Goal: Information Seeking & Learning: Understand process/instructions

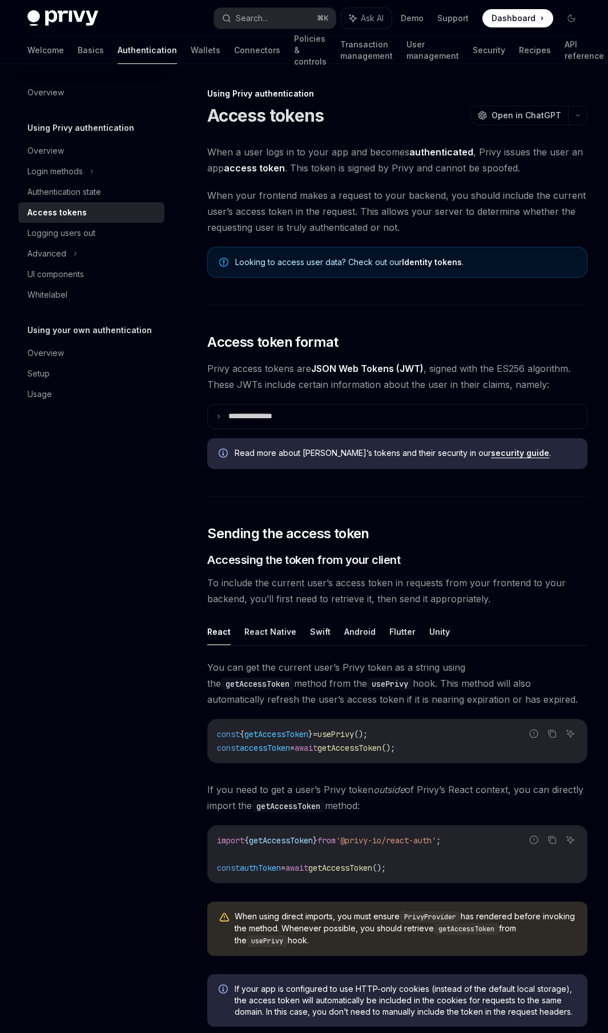
scroll to position [2528, 0]
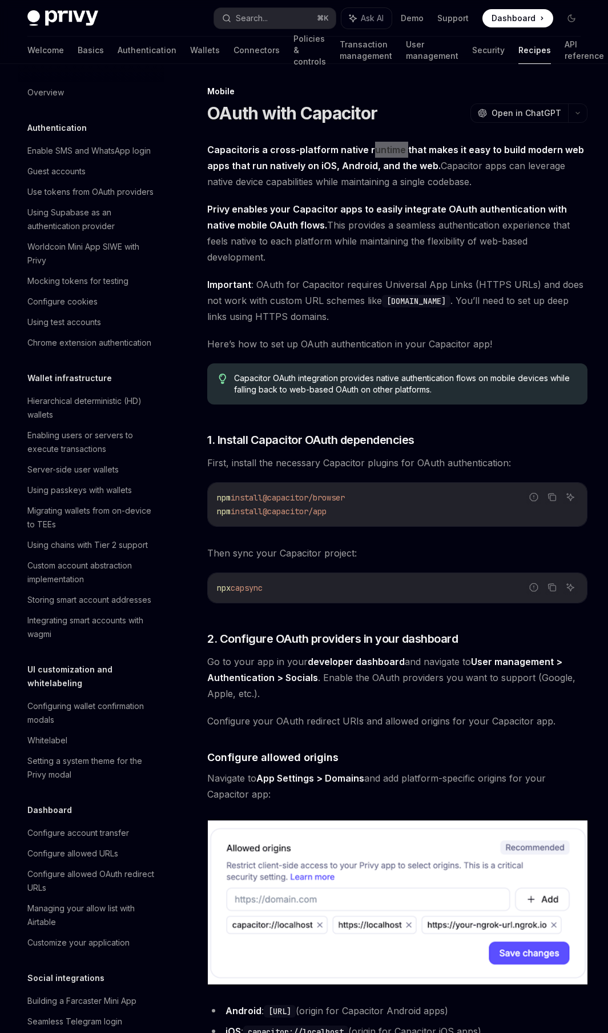
scroll to position [1304, 0]
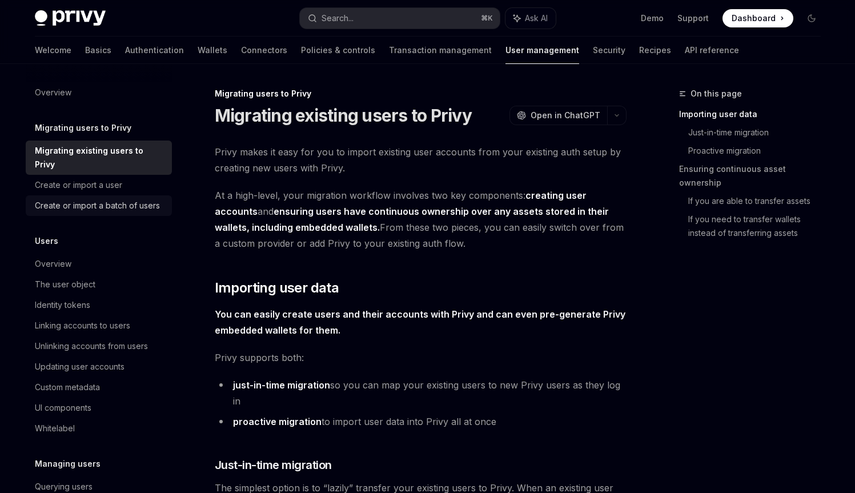
click at [152, 199] on div "Create or import a batch of users" at bounding box center [97, 206] width 125 height 14
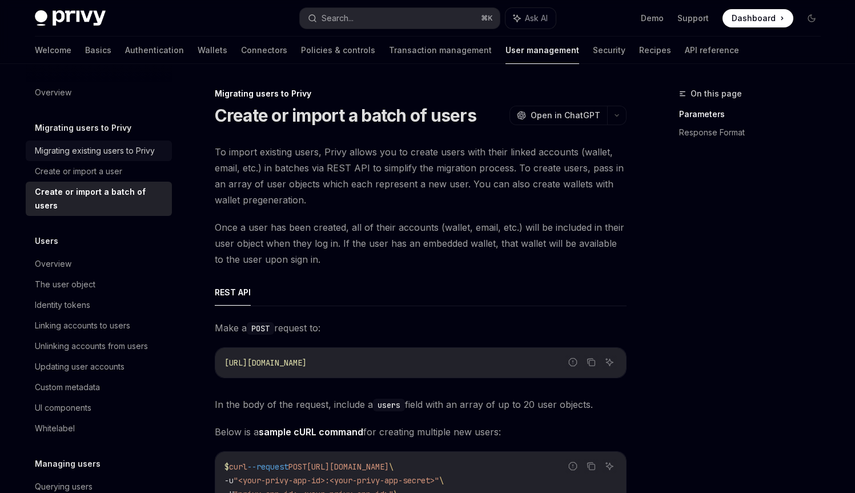
click at [122, 145] on div "Migrating existing users to Privy" at bounding box center [95, 151] width 120 height 14
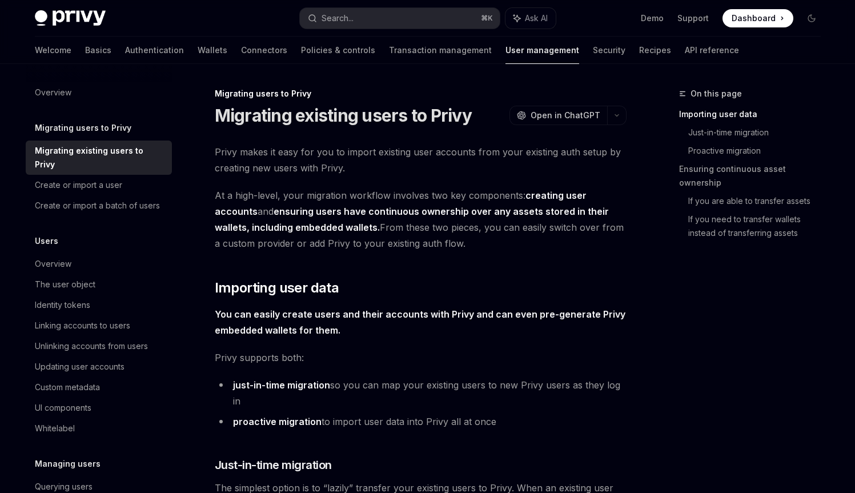
click at [270, 122] on h1 "Migrating existing users to Privy" at bounding box center [343, 115] width 257 height 21
click at [269, 122] on h1 "Migrating existing users to Privy" at bounding box center [343, 115] width 257 height 21
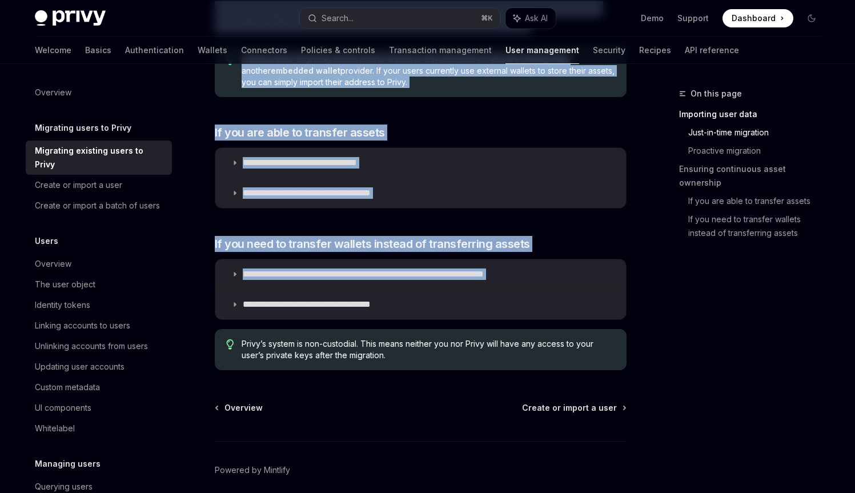
scroll to position [1388, 0]
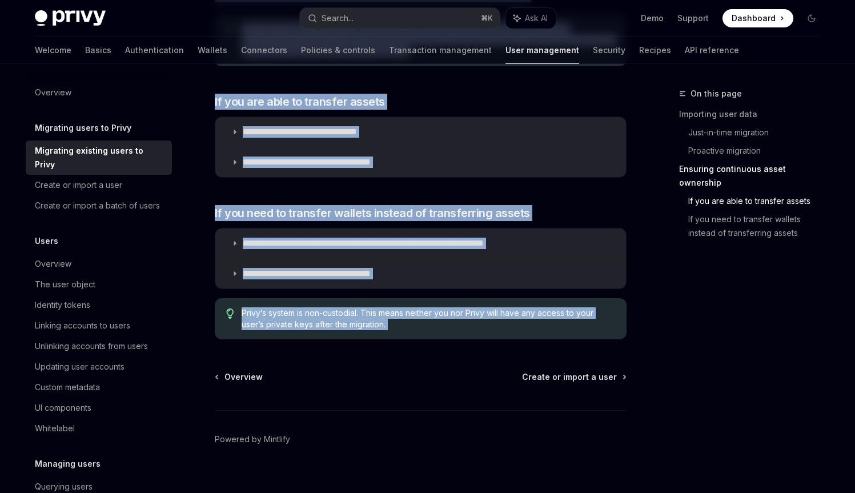
drag, startPoint x: 269, startPoint y: 122, endPoint x: 331, endPoint y: 297, distance: 186.1
copy div "Migrating existing users to Privy OpenAI Open in ChatGPT OpenAI Open in ChatGPT…"
click at [100, 206] on div "Create or import a batch of users" at bounding box center [97, 206] width 125 height 14
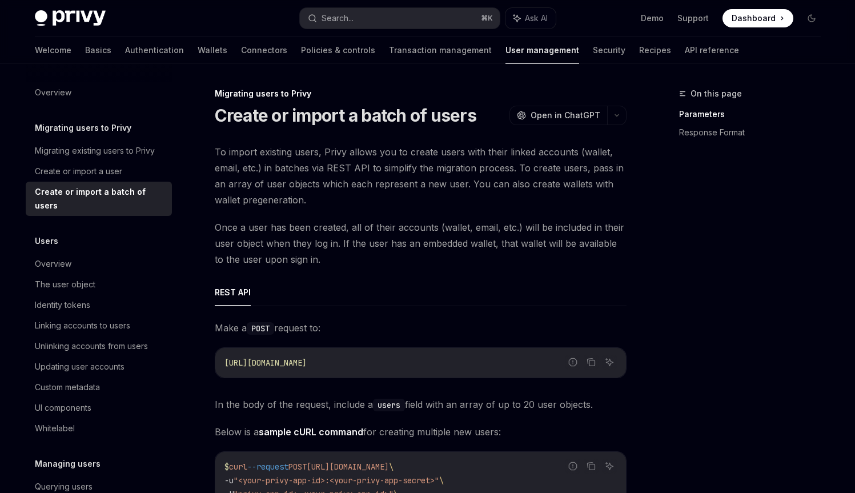
click at [276, 123] on h1 "Create or import a batch of users" at bounding box center [346, 115] width 262 height 21
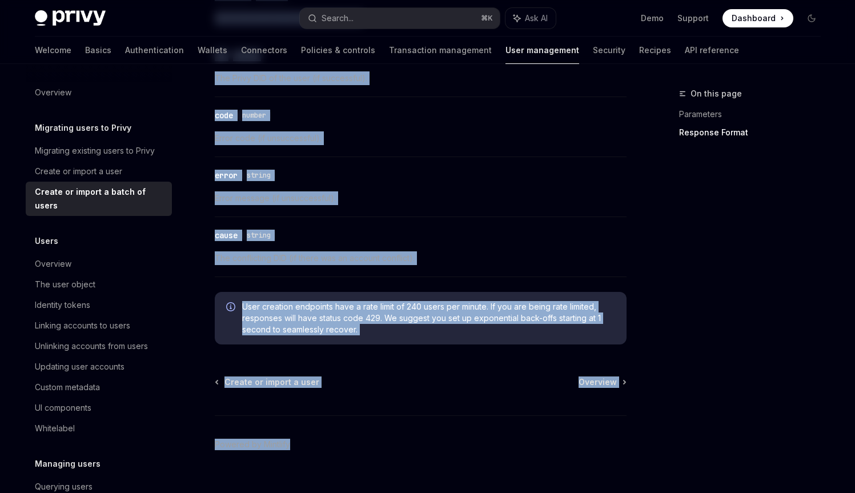
scroll to position [2224, 0]
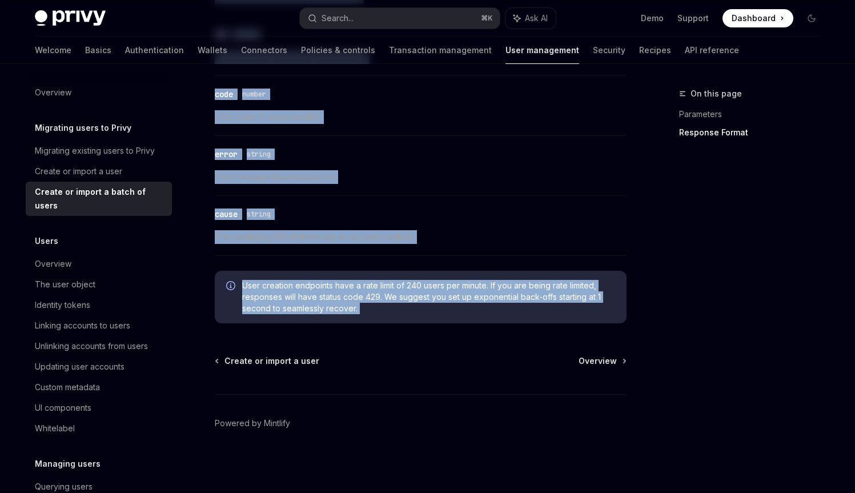
drag, startPoint x: 276, startPoint y: 123, endPoint x: 298, endPoint y: 316, distance: 194.4
copy div "Create or import a batch of users OpenAI Open in ChatGPT OpenAI Open in ChatGPT…"
click at [95, 153] on div "Migrating existing users to Privy" at bounding box center [95, 151] width 120 height 14
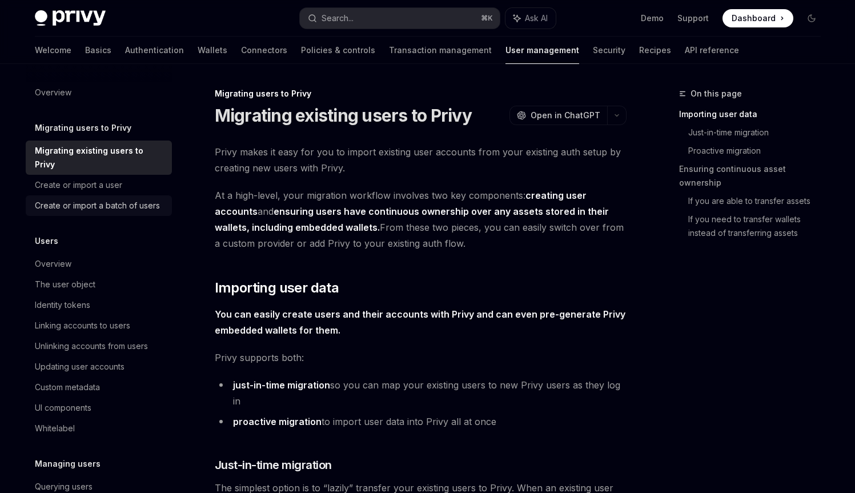
click at [121, 200] on div "Create or import a batch of users" at bounding box center [97, 206] width 125 height 14
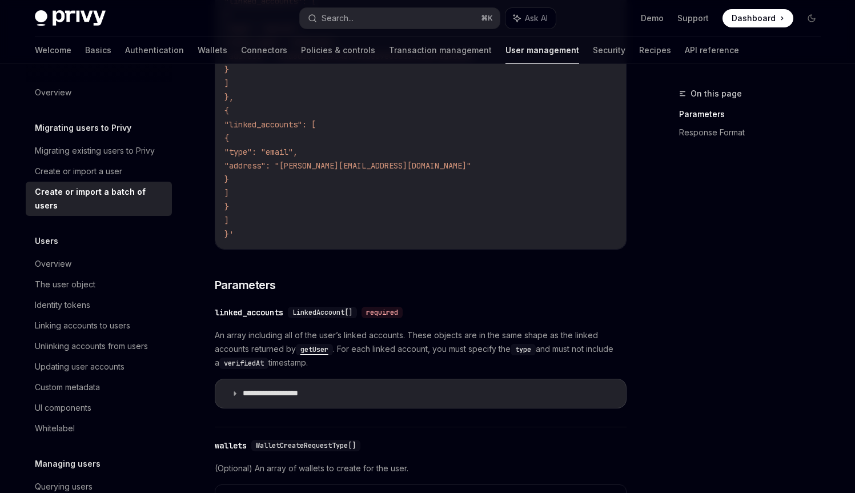
scroll to position [676, 0]
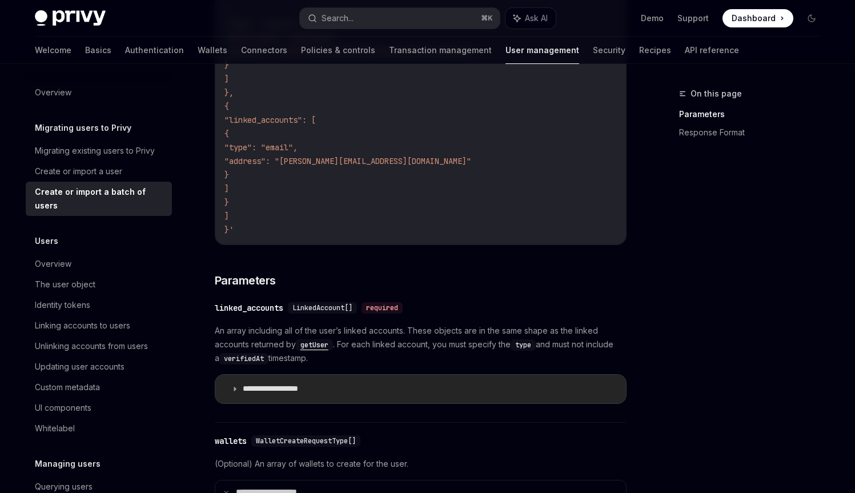
click at [304, 387] on p "**********" at bounding box center [283, 389] width 81 height 10
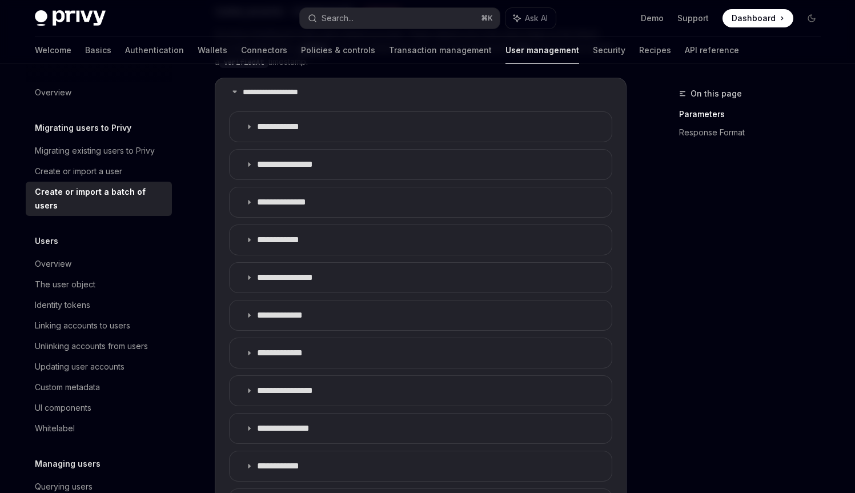
scroll to position [976, 0]
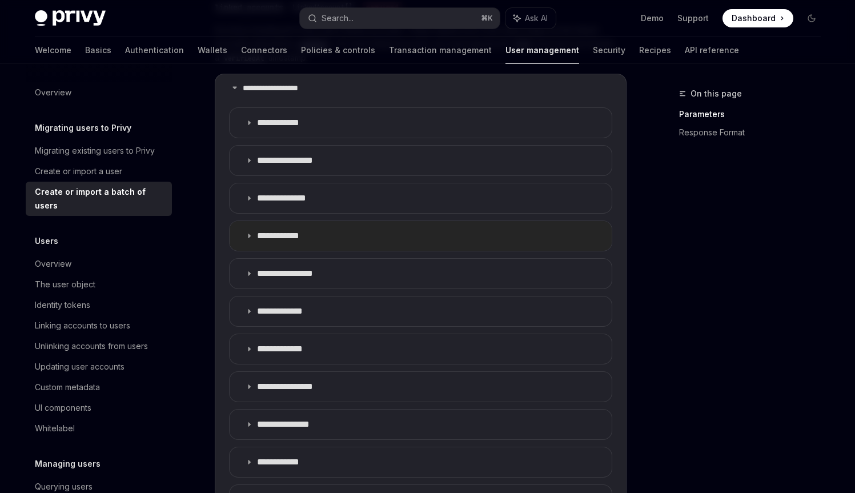
click at [311, 230] on p "**********" at bounding box center [287, 235] width 60 height 11
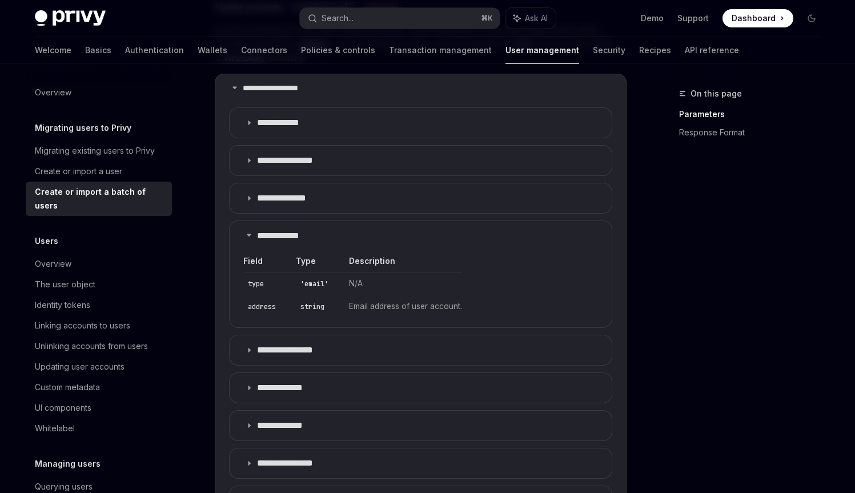
click at [359, 307] on td "Email address of user account." at bounding box center [401, 306] width 121 height 23
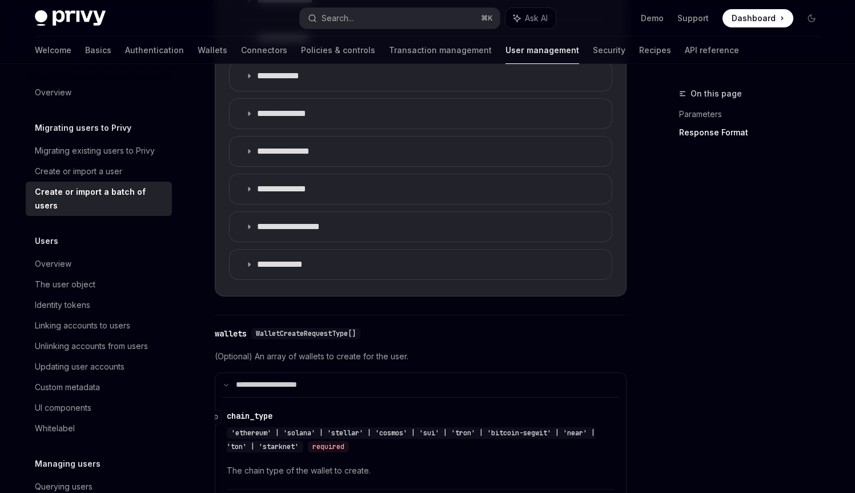
scroll to position [1540, 0]
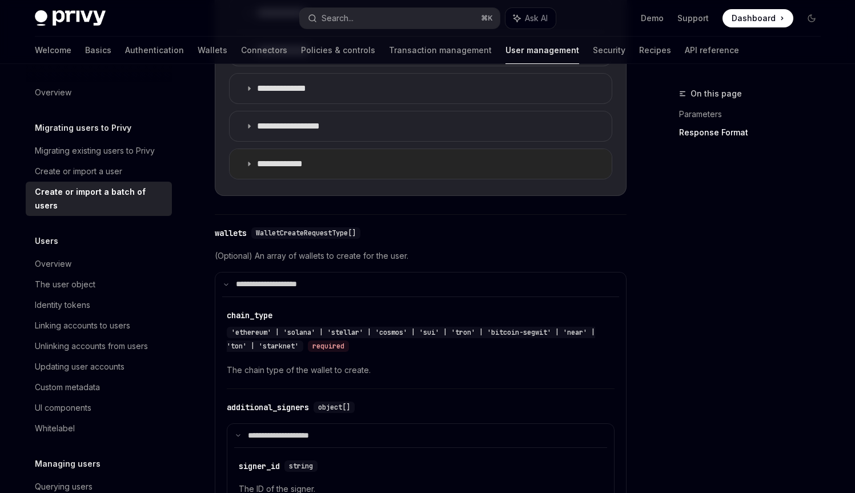
click at [287, 163] on p "**********" at bounding box center [288, 163] width 63 height 11
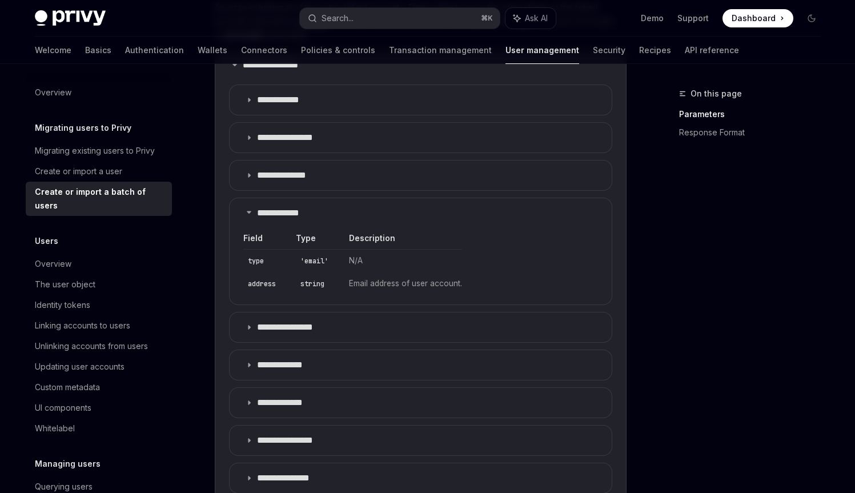
scroll to position [1000, 0]
click at [359, 281] on td "Email address of user account." at bounding box center [401, 283] width 121 height 23
click at [359, 282] on td "Email address of user account." at bounding box center [401, 283] width 121 height 23
click at [350, 266] on td "N/A" at bounding box center [401, 260] width 121 height 23
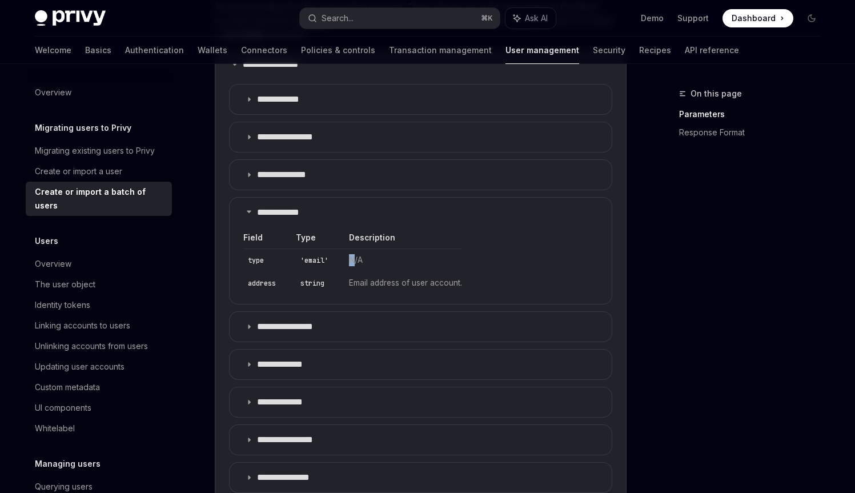
click at [350, 266] on td "N/A" at bounding box center [401, 260] width 121 height 23
click at [357, 259] on td "N/A" at bounding box center [401, 260] width 121 height 23
click at [356, 259] on td "N/A" at bounding box center [401, 260] width 121 height 23
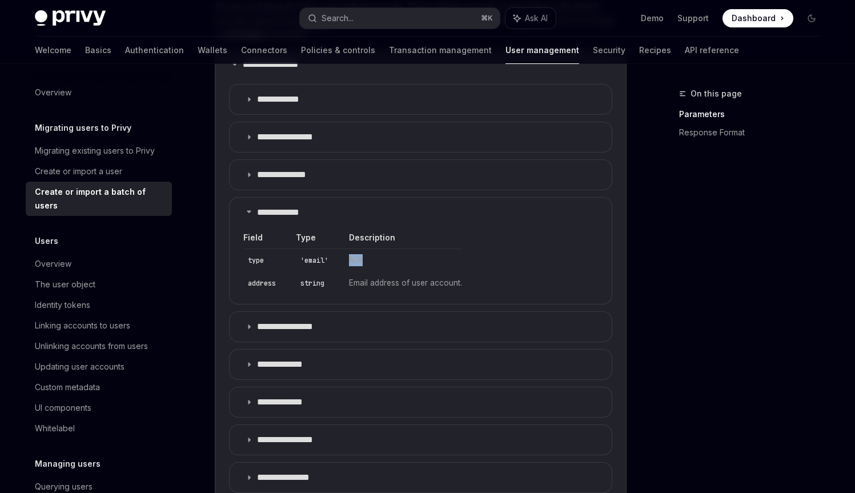
click at [356, 259] on td "N/A" at bounding box center [401, 260] width 121 height 23
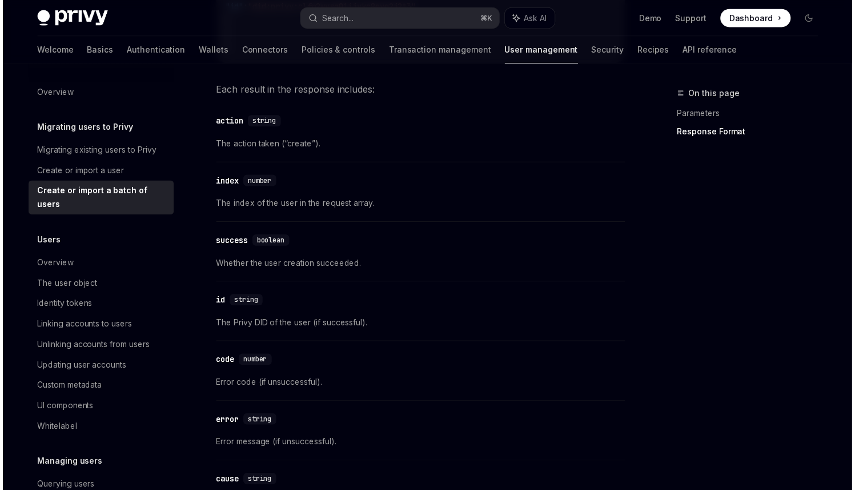
scroll to position [2693, 0]
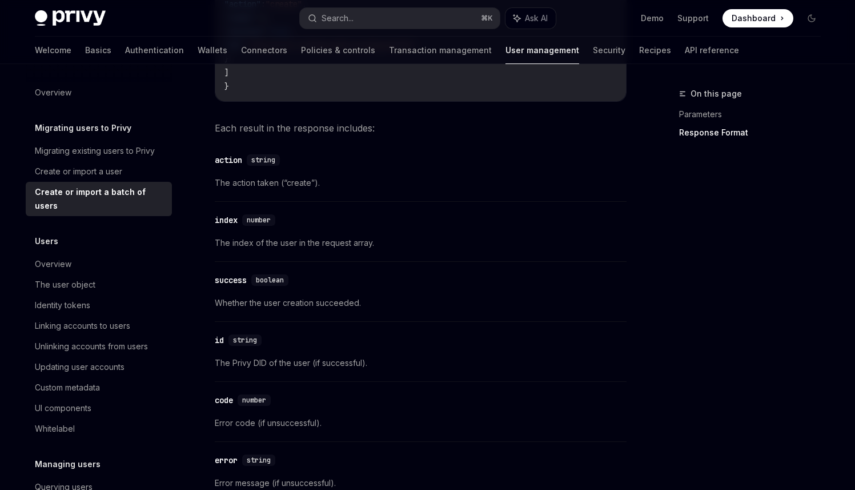
type textarea "*"
